Goal: Check status

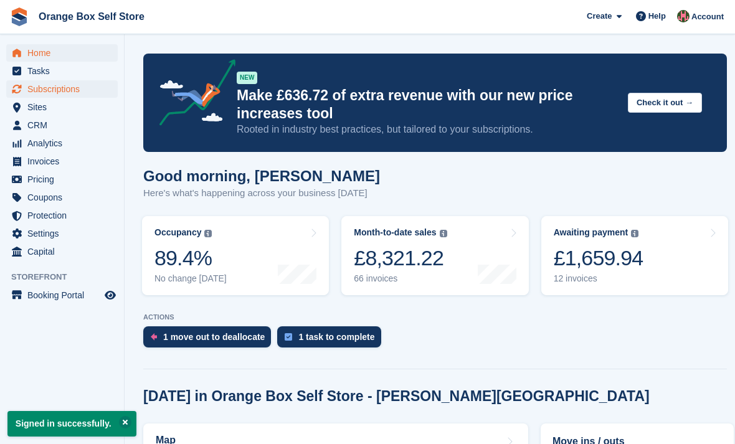
click at [57, 87] on span "Subscriptions" at bounding box center [64, 88] width 75 height 17
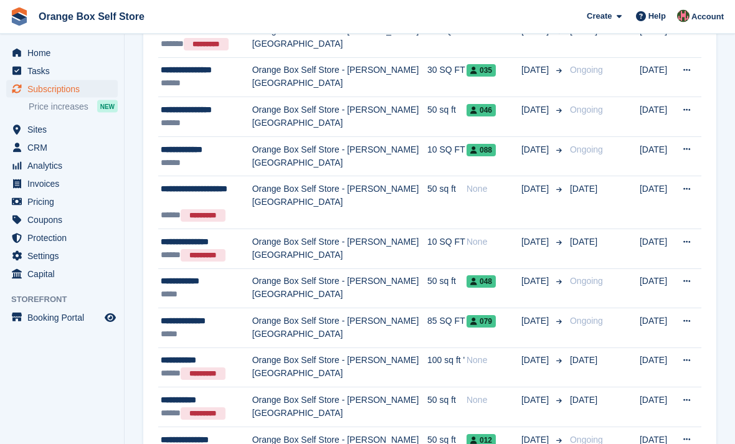
scroll to position [658, 0]
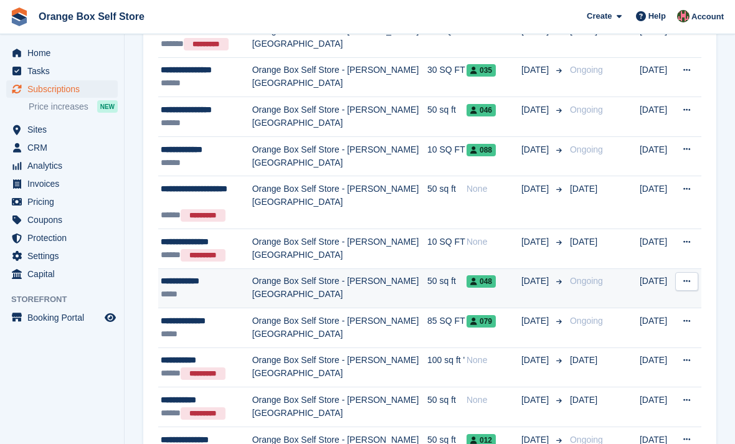
click at [194, 288] on div "*****" at bounding box center [207, 294] width 92 height 13
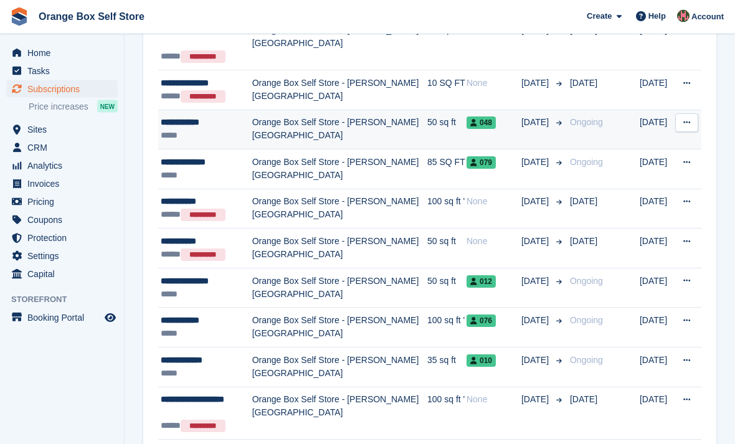
scroll to position [817, 0]
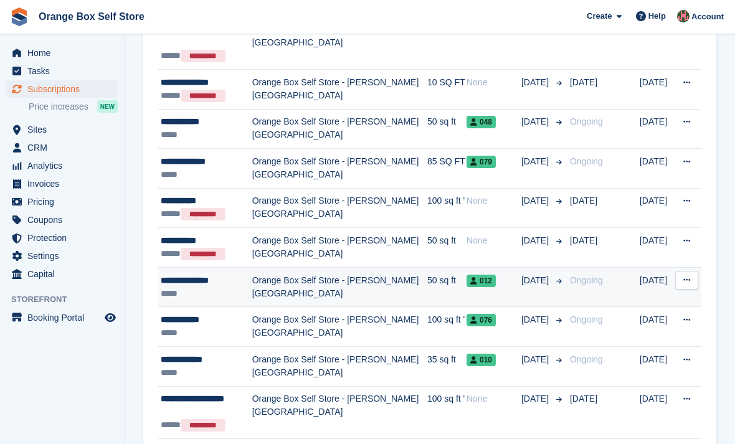
click at [436, 281] on td "50 sq ft" at bounding box center [446, 287] width 39 height 40
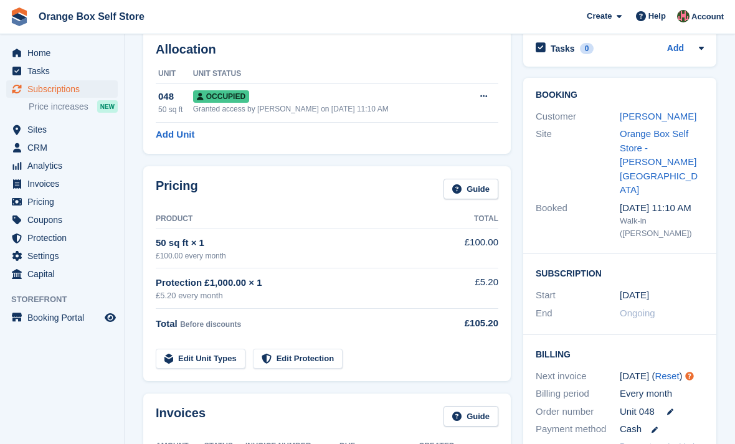
scroll to position [60, 0]
